Goal: Task Accomplishment & Management: Complete application form

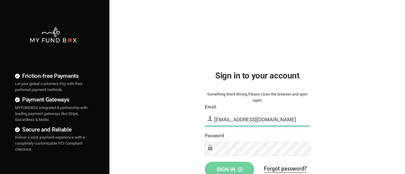
type input "[EMAIL_ADDRESS][DOMAIN_NAME]"
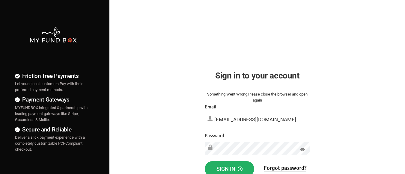
click at [230, 168] on span "Sign in" at bounding box center [230, 169] width 26 height 6
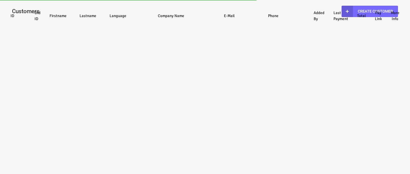
select select "100"
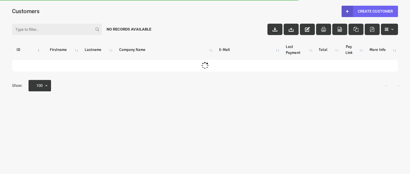
click at [369, 11] on link "Create Customer" at bounding box center [370, 11] width 56 height 11
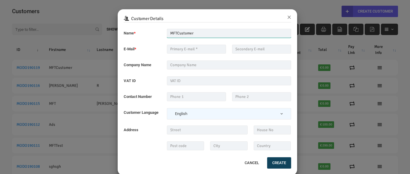
type input "MFTCustomer"
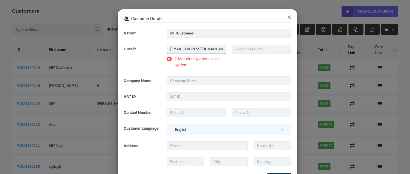
type input "MFT_Email@gmail.com"
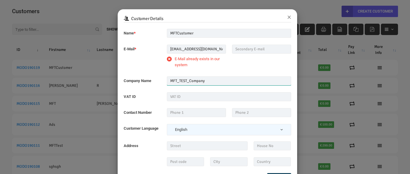
type input "MFT_TEST_Company"
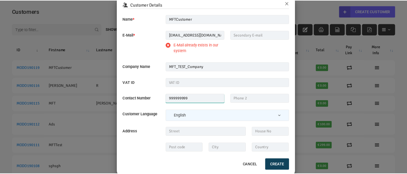
scroll to position [26, 0]
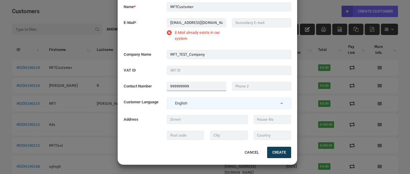
type input "999999999"
click at [250, 151] on button "Cancel" at bounding box center [252, 152] width 26 height 13
